Goal: Find specific page/section

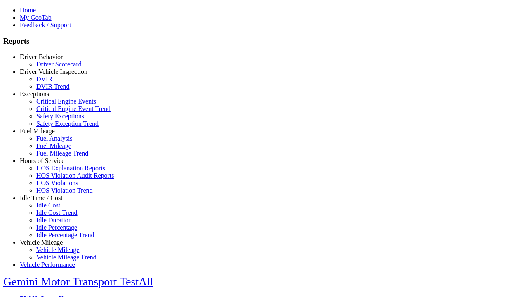
click at [47, 164] on link "Hours of Service" at bounding box center [42, 160] width 45 height 7
click at [54, 186] on link "HOS Violations" at bounding box center [57, 182] width 42 height 7
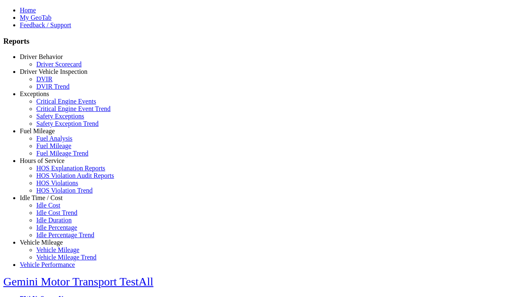
type input "**********"
